Goal: Task Accomplishment & Management: Complete application form

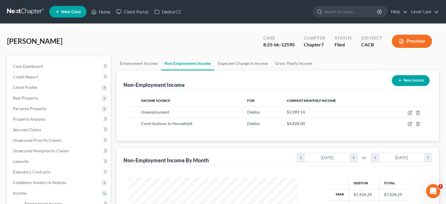
click at [29, 14] on link at bounding box center [25, 11] width 37 height 11
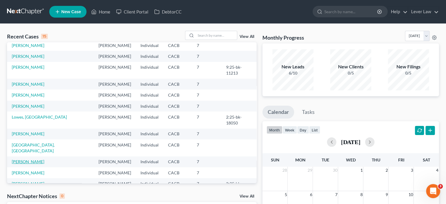
scroll to position [40, 0]
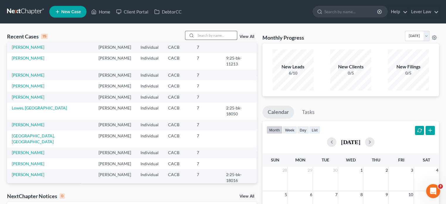
click at [199, 36] on input "search" at bounding box center [216, 35] width 41 height 8
type input "in sook"
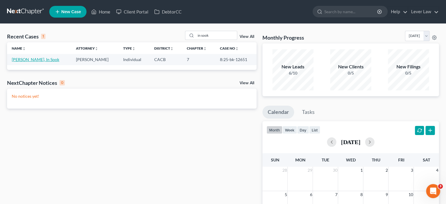
click at [26, 61] on link "Shin, In Sook" at bounding box center [35, 59] width 47 height 5
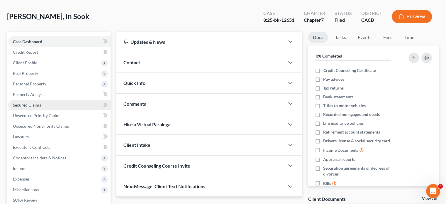
scroll to position [29, 0]
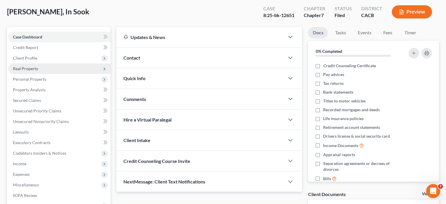
click at [37, 66] on span "Real Property" at bounding box center [25, 68] width 25 height 5
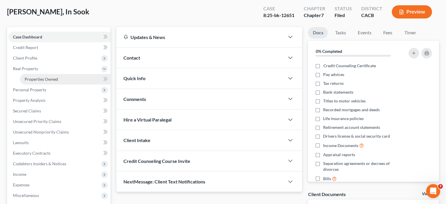
click at [37, 76] on link "Properties Owned" at bounding box center [65, 79] width 91 height 11
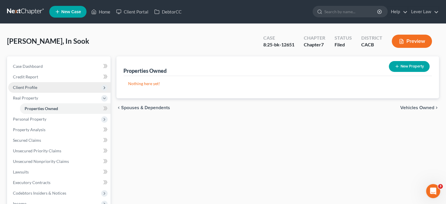
click at [32, 86] on span "Client Profile" at bounding box center [25, 87] width 24 height 5
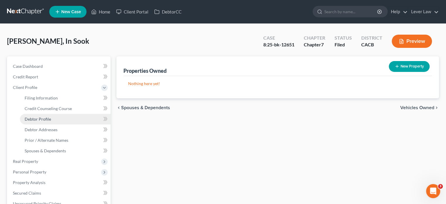
click at [52, 121] on link "Debtor Profile" at bounding box center [65, 119] width 91 height 11
select select "1"
select select "2"
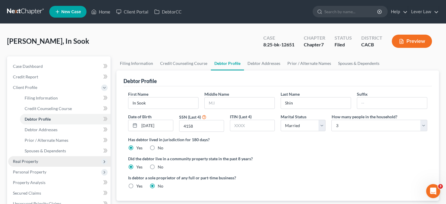
click at [32, 157] on span "Real Property" at bounding box center [59, 161] width 102 height 11
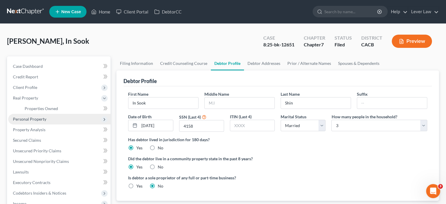
click at [37, 124] on span "Personal Property" at bounding box center [59, 119] width 102 height 11
click at [37, 117] on span "Vehicles Owned" at bounding box center [39, 118] width 29 height 5
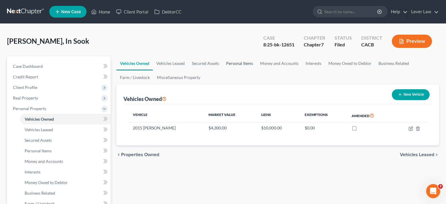
click at [248, 63] on link "Personal Items" at bounding box center [239, 63] width 34 height 14
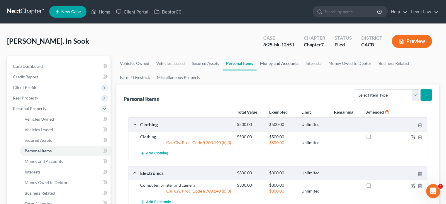
click at [282, 63] on link "Money and Accounts" at bounding box center [278, 63] width 45 height 14
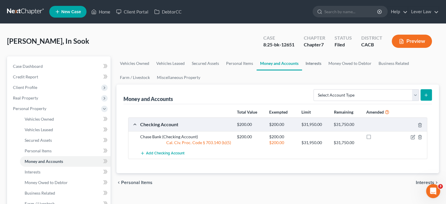
click at [311, 65] on link "Interests" at bounding box center [313, 63] width 23 height 14
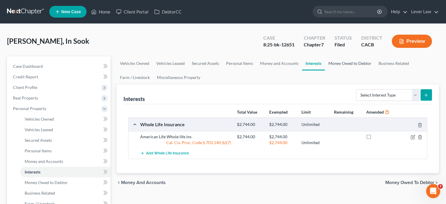
click at [348, 64] on link "Money Owed to Debtor" at bounding box center [350, 63] width 50 height 14
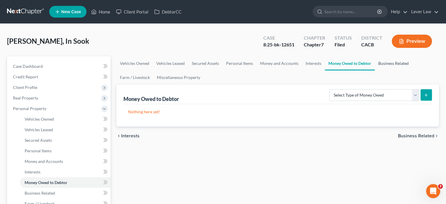
click at [386, 64] on link "Business Related" at bounding box center [392, 63] width 37 height 14
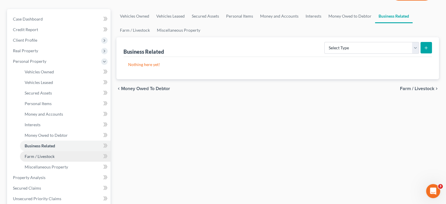
scroll to position [59, 0]
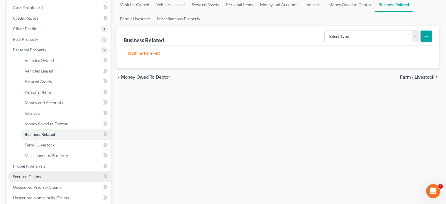
click at [31, 175] on span "Secured Claims" at bounding box center [27, 176] width 28 height 5
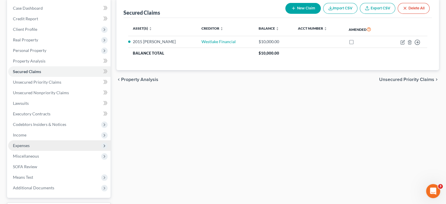
scroll to position [59, 0]
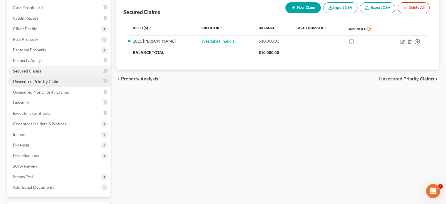
click at [41, 82] on span "Unsecured Priority Claims" at bounding box center [37, 81] width 48 height 5
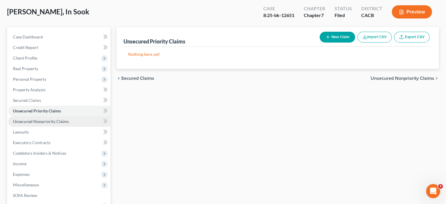
click at [48, 119] on span "Unsecured Nonpriority Claims" at bounding box center [41, 121] width 56 height 5
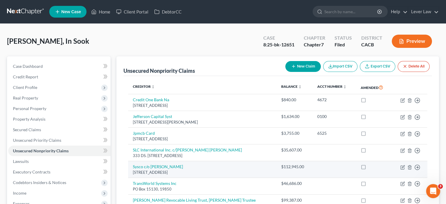
scroll to position [29, 0]
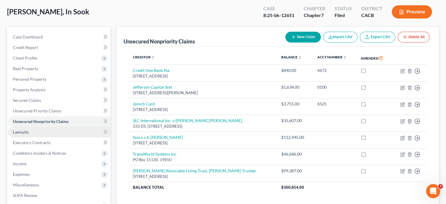
click at [34, 136] on link "Lawsuits" at bounding box center [59, 132] width 102 height 11
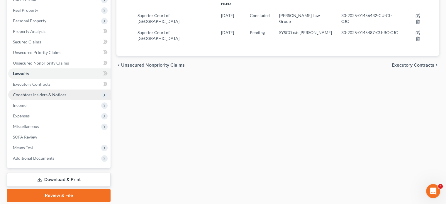
scroll to position [88, 0]
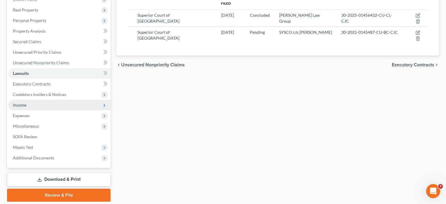
click at [13, 107] on span "Income" at bounding box center [59, 105] width 102 height 11
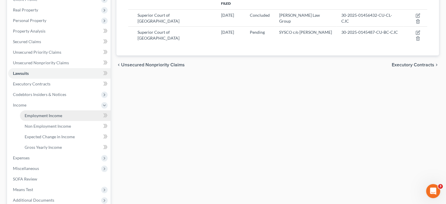
click at [30, 113] on span "Employment Income" at bounding box center [43, 115] width 37 height 5
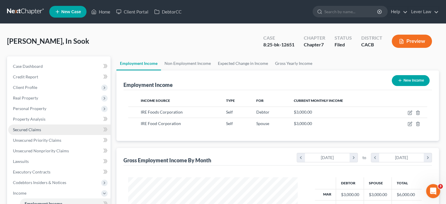
scroll to position [29, 0]
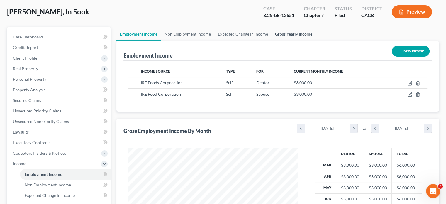
click at [306, 36] on link "Gross Yearly Income" at bounding box center [293, 34] width 44 height 14
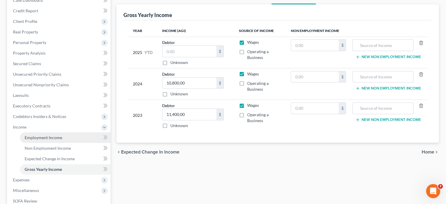
scroll to position [117, 0]
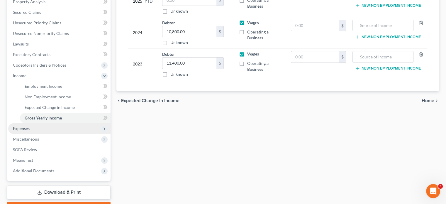
click at [31, 130] on span "Expenses" at bounding box center [59, 128] width 102 height 11
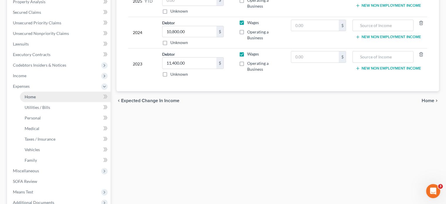
click at [40, 100] on link "Home" at bounding box center [65, 96] width 91 height 11
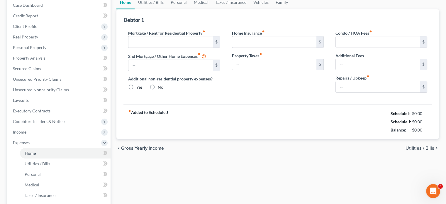
scroll to position [15, 0]
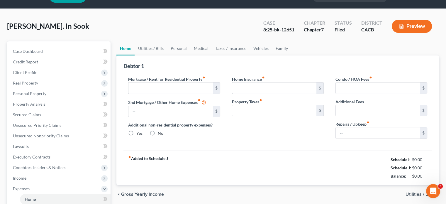
type input "1,500.00"
type input "0.00"
radio input "true"
type input "0.00"
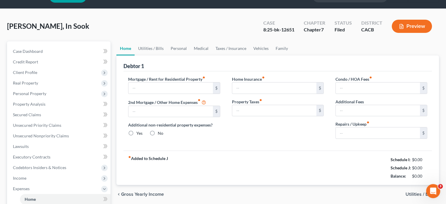
type input "0.00"
type input "100.00"
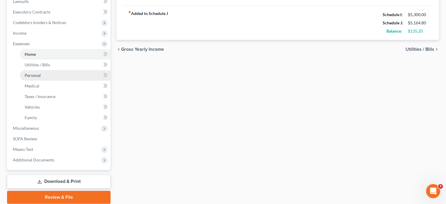
scroll to position [176, 0]
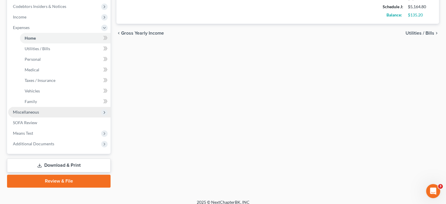
click at [33, 114] on span "Miscellaneous" at bounding box center [26, 111] width 26 height 5
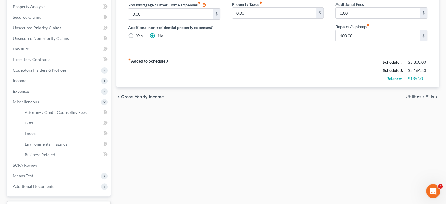
scroll to position [72, 0]
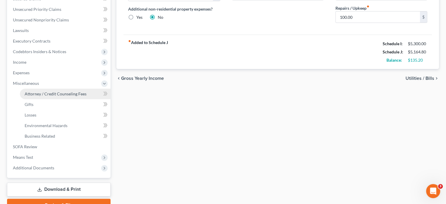
click at [48, 93] on span "Attorney / Credit Counseling Fees" at bounding box center [56, 93] width 62 height 5
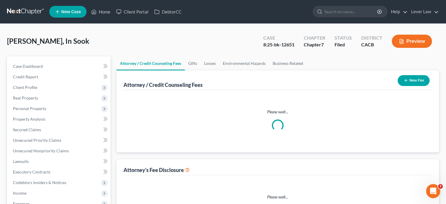
select select "0"
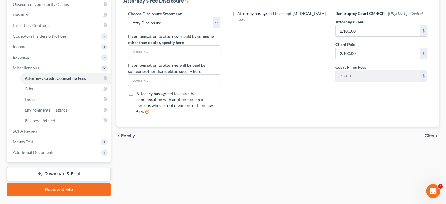
scroll to position [146, 0]
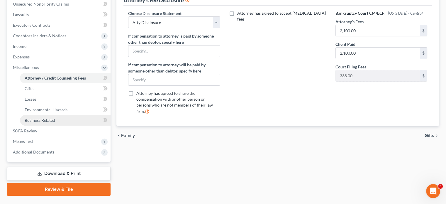
click at [51, 123] on link "Business Related" at bounding box center [65, 120] width 91 height 11
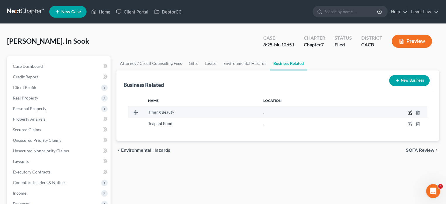
click at [409, 113] on icon "button" at bounding box center [409, 112] width 5 height 5
select select "officer"
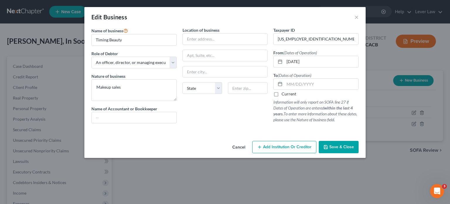
click at [335, 146] on span "Save & Close" at bounding box center [341, 146] width 25 height 5
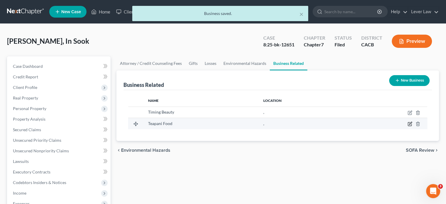
click at [411, 122] on icon "button" at bounding box center [410, 123] width 3 height 3
select select "officer"
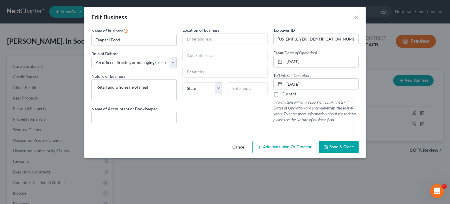
click at [341, 146] on span "Save & Close" at bounding box center [341, 146] width 25 height 5
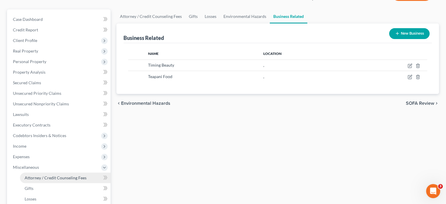
scroll to position [59, 0]
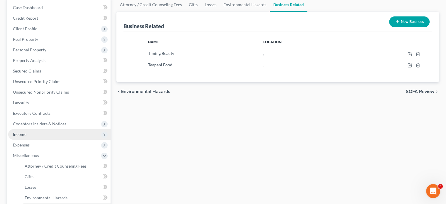
click at [26, 138] on span "Income" at bounding box center [59, 134] width 102 height 11
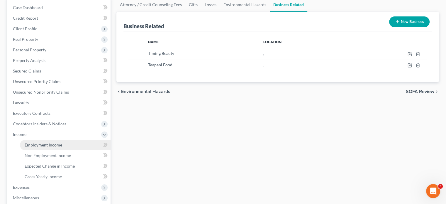
click at [41, 146] on span "Employment Income" at bounding box center [43, 144] width 37 height 5
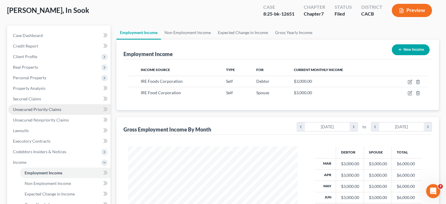
scroll to position [59, 0]
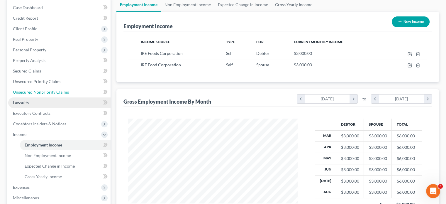
click at [56, 97] on ul "Case Dashboard Payments Invoices Payments Payments Credit Report Client Profile" at bounding box center [59, 118] width 102 height 232
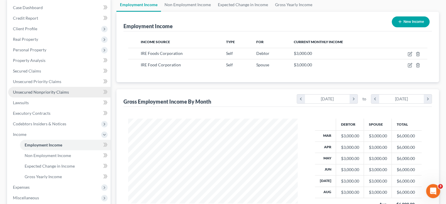
click at [50, 91] on span "Unsecured Nonpriority Claims" at bounding box center [41, 91] width 56 height 5
